Goal: Complete application form

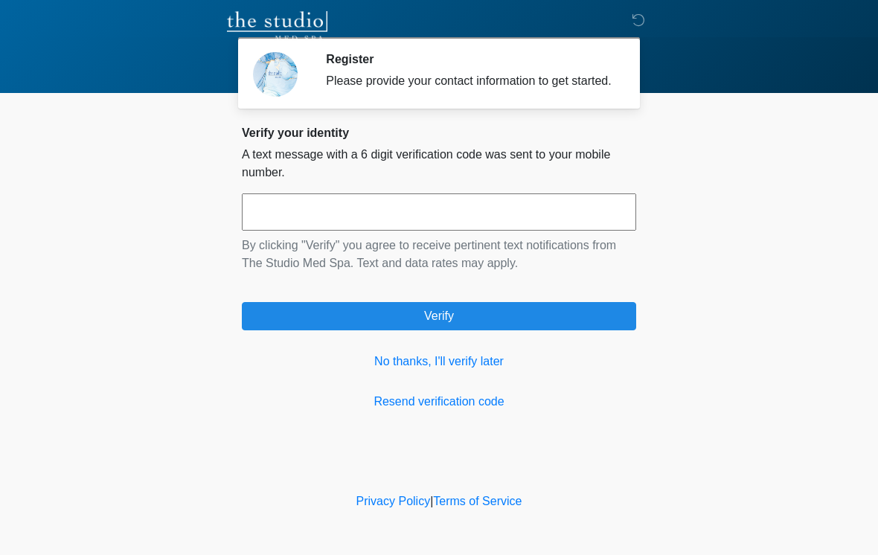
click at [516, 225] on input "text" at bounding box center [439, 211] width 394 height 37
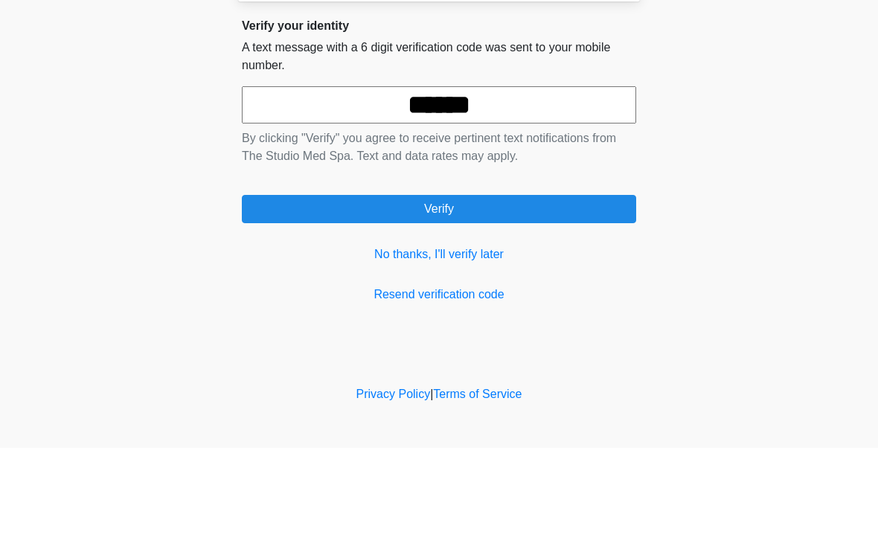
type input "******"
click at [470, 302] on button "Verify" at bounding box center [439, 316] width 394 height 28
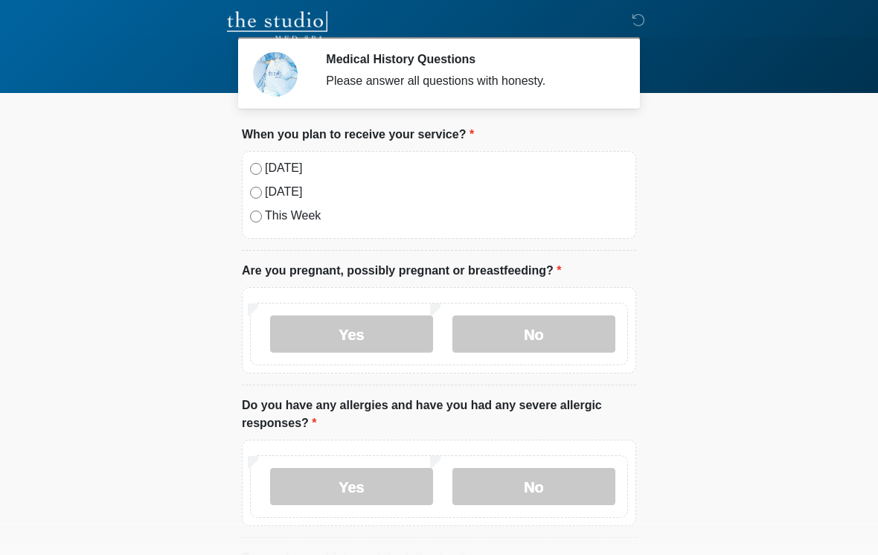
click at [560, 327] on label "No" at bounding box center [533, 334] width 163 height 37
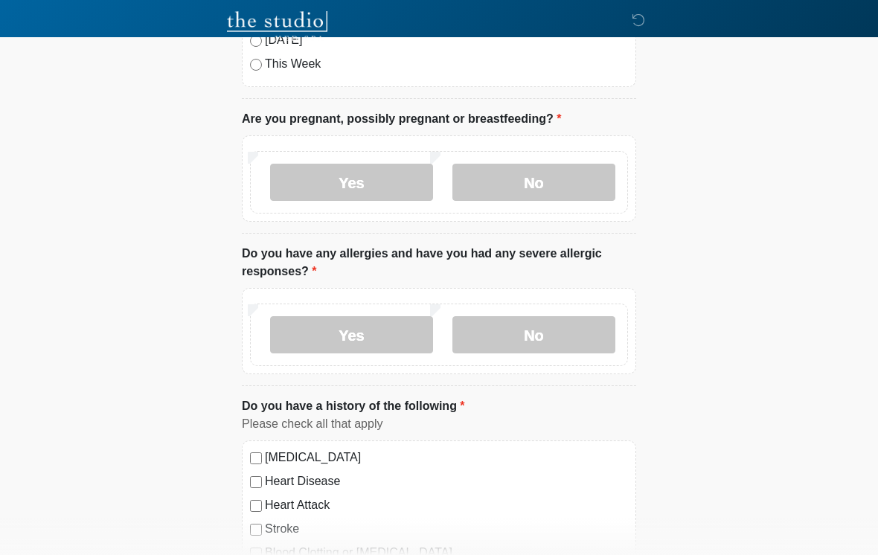
scroll to position [206, 0]
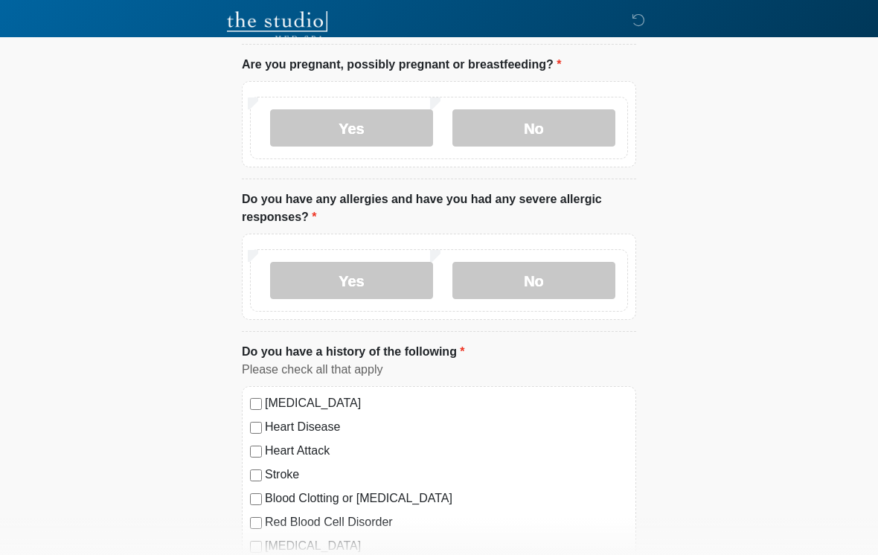
click at [564, 266] on label "No" at bounding box center [533, 280] width 163 height 37
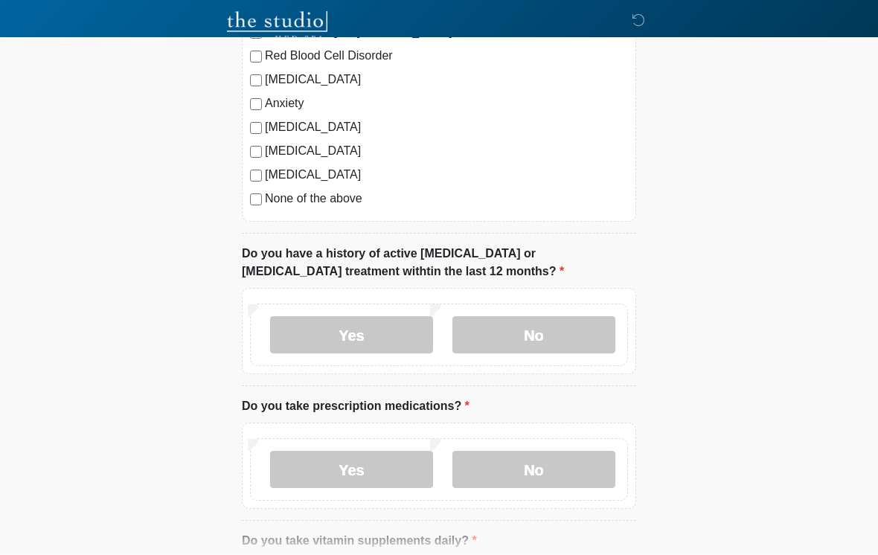
scroll to position [671, 0]
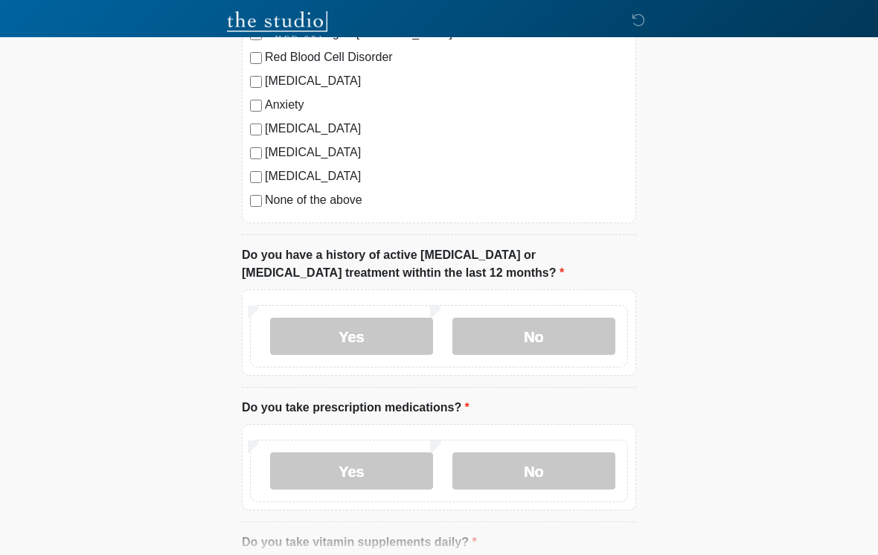
click at [562, 334] on label "No" at bounding box center [533, 336] width 163 height 37
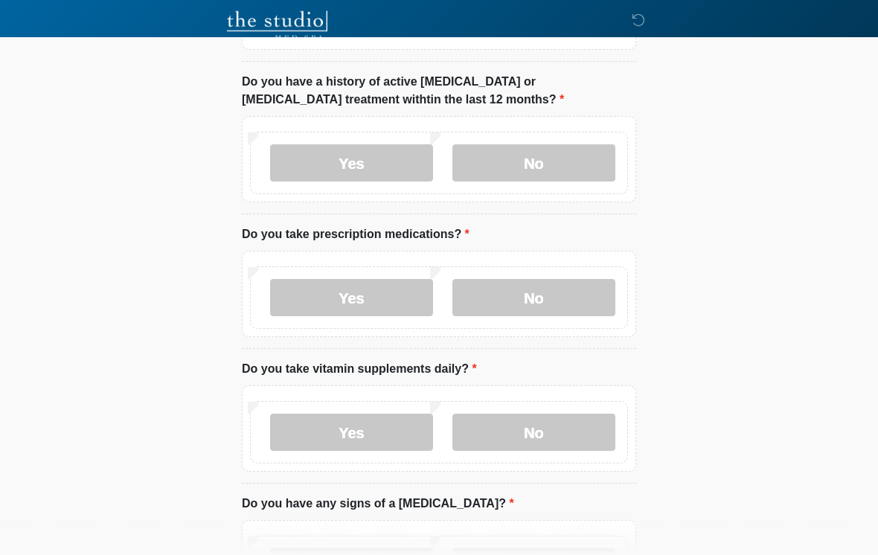
scroll to position [843, 0]
click at [553, 300] on label "No" at bounding box center [533, 299] width 163 height 37
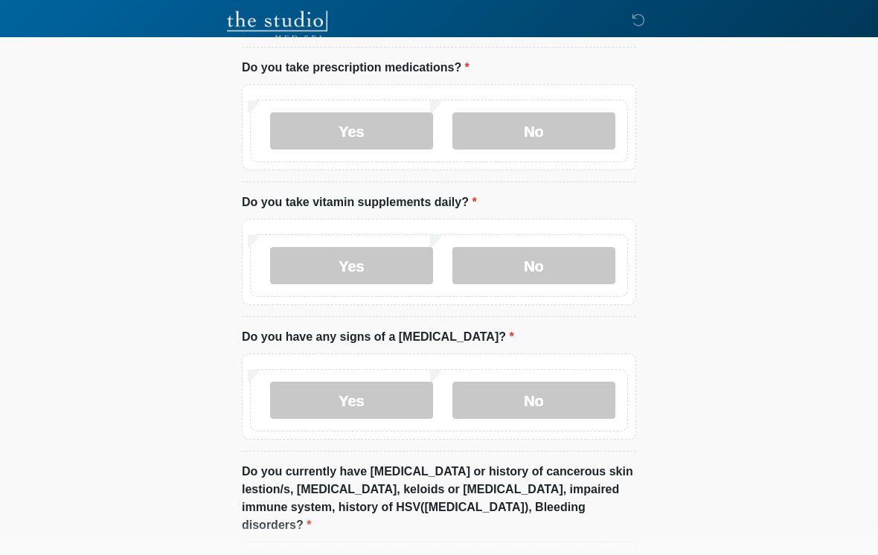
scroll to position [1011, 0]
click at [556, 272] on label "No" at bounding box center [533, 265] width 163 height 37
click at [553, 397] on label "No" at bounding box center [533, 400] width 163 height 37
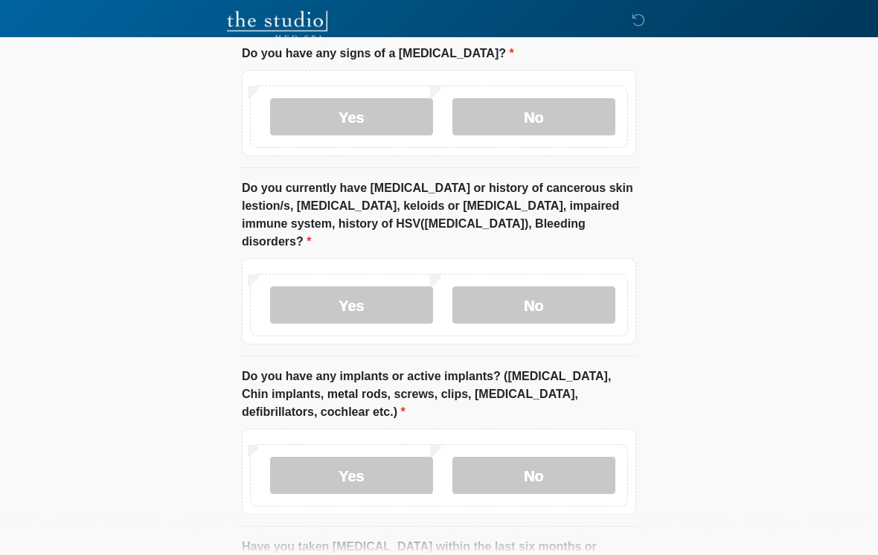
scroll to position [1293, 0]
click at [551, 288] on label "No" at bounding box center [533, 306] width 163 height 37
click at [545, 458] on label "No" at bounding box center [533, 476] width 163 height 37
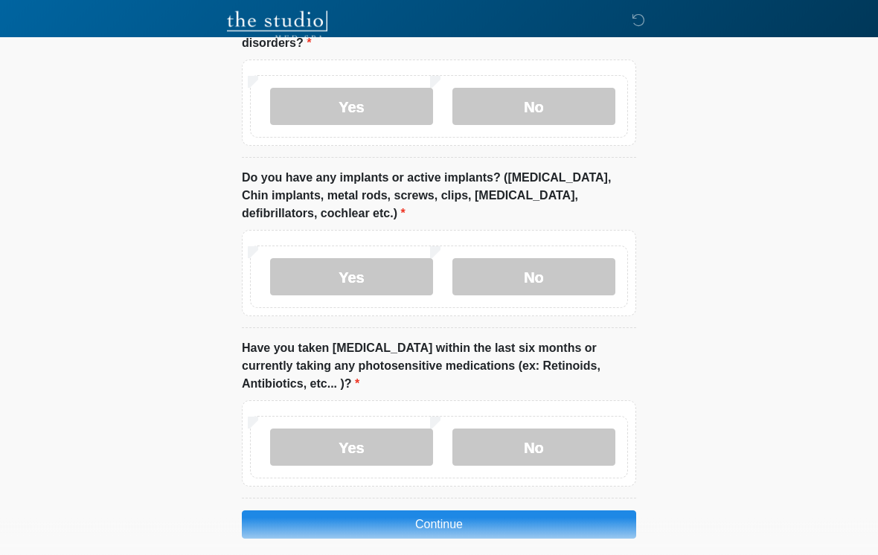
scroll to position [1513, 0]
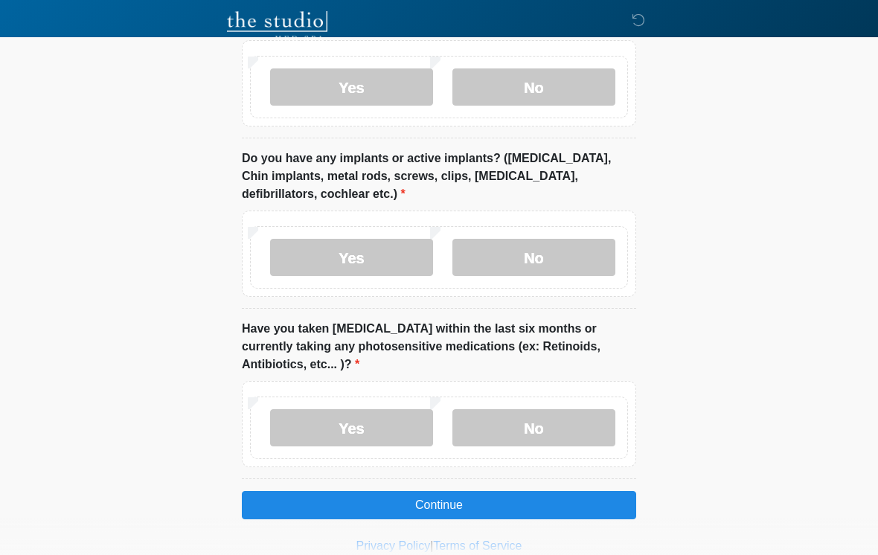
click at [548, 409] on label "No" at bounding box center [533, 427] width 163 height 37
click at [522, 491] on button "Continue" at bounding box center [439, 505] width 394 height 28
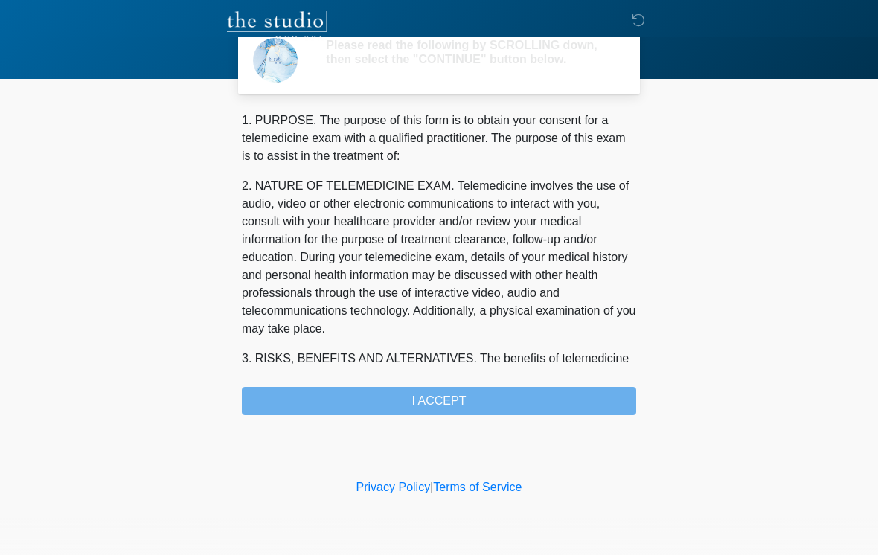
scroll to position [0, 0]
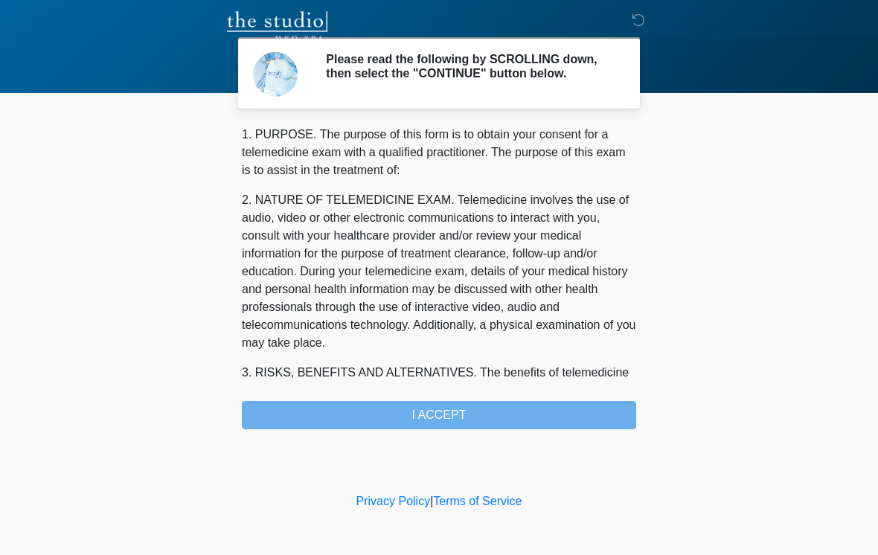
click at [530, 416] on div "1. PURPOSE. The purpose of this form is to obtain your consent for a telemedici…" at bounding box center [439, 278] width 394 height 304
click at [457, 420] on div "1. PURPOSE. The purpose of this form is to obtain your consent for a telemedici…" at bounding box center [439, 278] width 394 height 304
click at [442, 423] on div "1. PURPOSE. The purpose of this form is to obtain your consent for a telemedici…" at bounding box center [439, 278] width 394 height 304
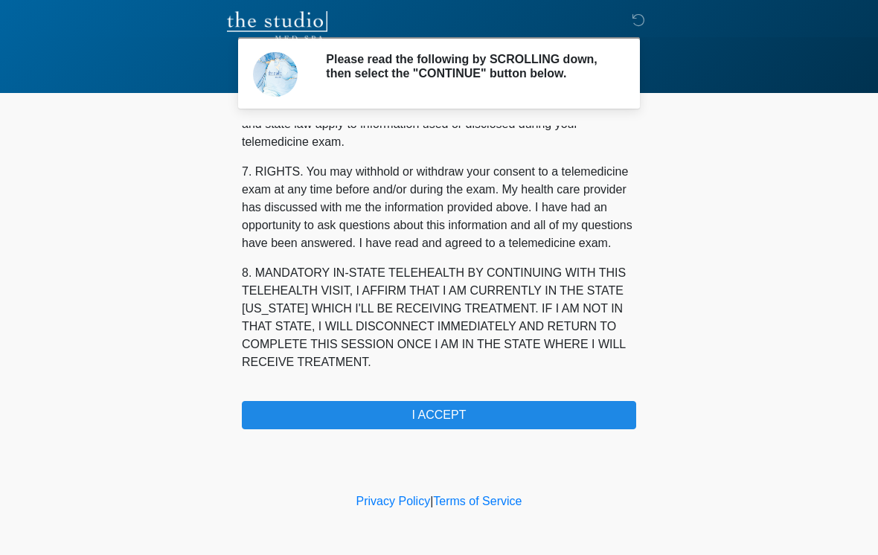
scroll to position [624, 0]
click at [520, 407] on button "I ACCEPT" at bounding box center [439, 415] width 394 height 28
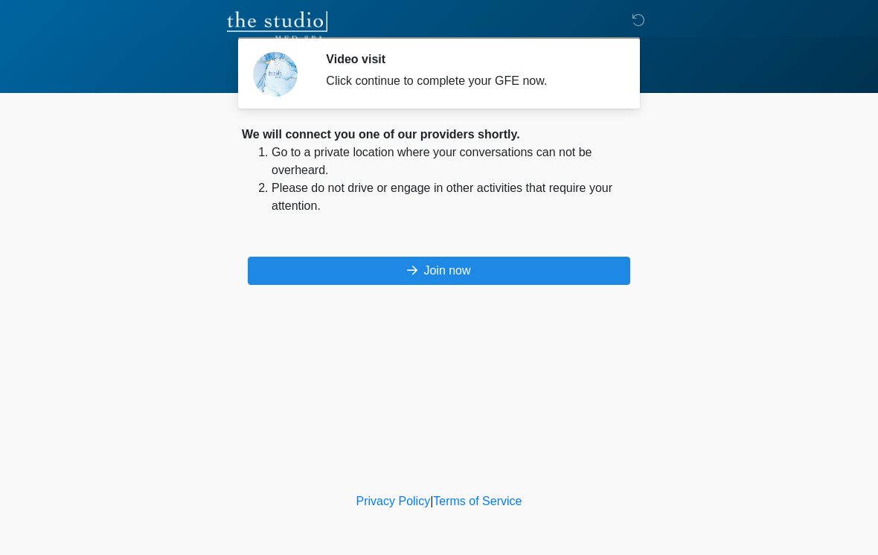
click at [542, 268] on button "Join now" at bounding box center [439, 271] width 382 height 28
